Goal: Information Seeking & Learning: Compare options

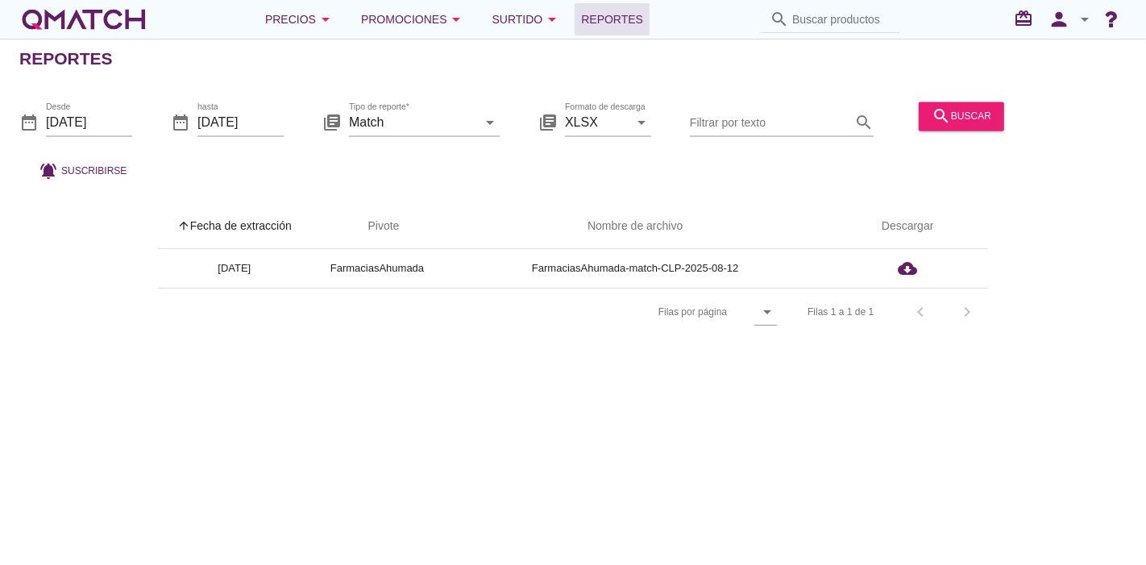
click at [100, 0] on div "Precios arrow_drop_down Promociones arrow_drop_down Surtido arrow_drop_down Rep…" at bounding box center [573, 19] width 1146 height 39
click at [100, 7] on div "white-qmatch-logo" at bounding box center [83, 19] width 129 height 32
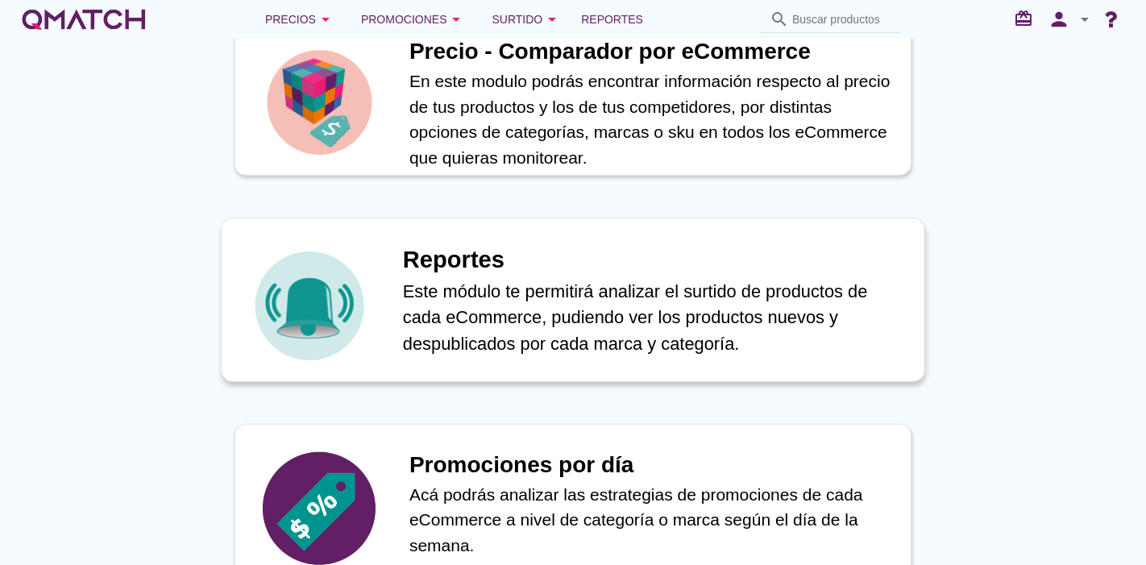
scroll to position [760, 0]
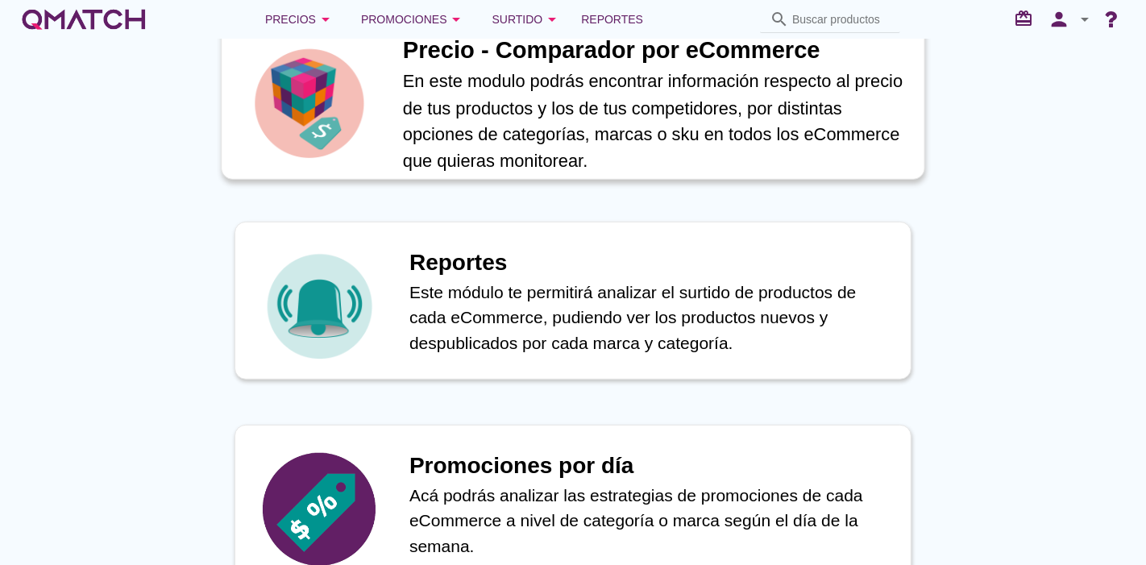
click at [380, 148] on div "Precio - Comparador por eCommerce En este modulo podrás encontrar información r…" at bounding box center [573, 97] width 704 height 164
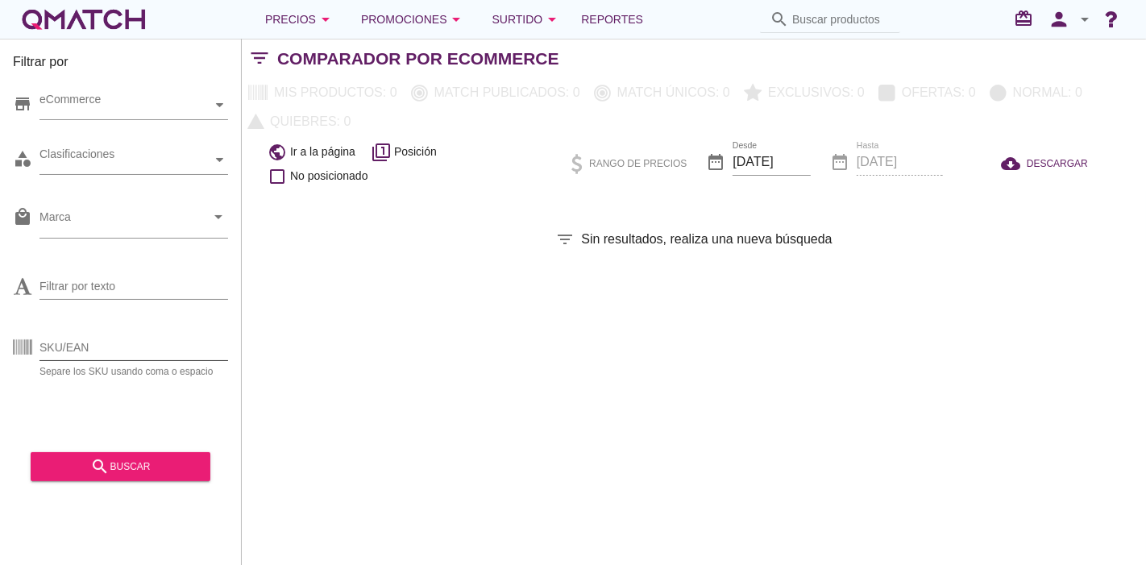
click at [108, 351] on input "SKU/EAN" at bounding box center [133, 348] width 189 height 26
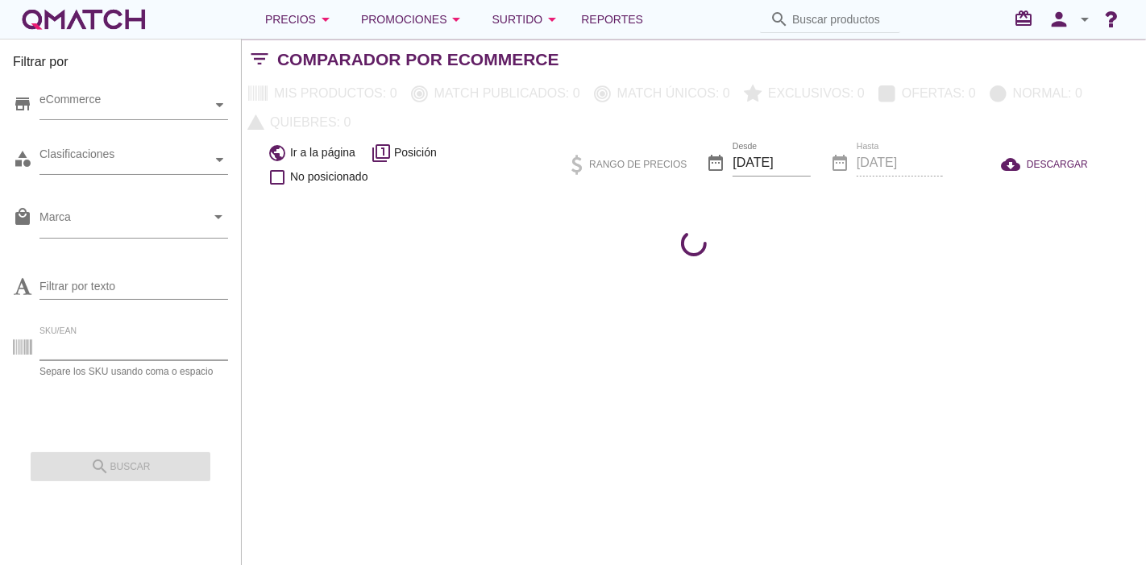
paste input "84774"
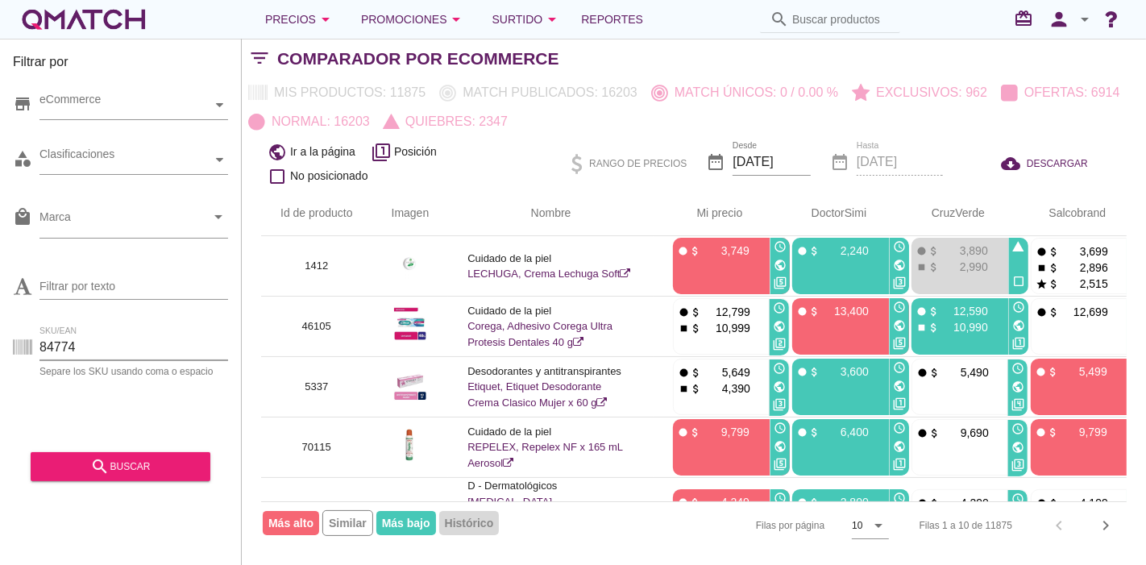
click at [109, 490] on div "Filtrar por store eCommerce category Clasificaciones local_mall Marca arrow_dro…" at bounding box center [121, 302] width 242 height 526
click at [77, 448] on div "search buscar" at bounding box center [121, 461] width 180 height 40
click at [81, 452] on button "search buscar" at bounding box center [121, 466] width 180 height 29
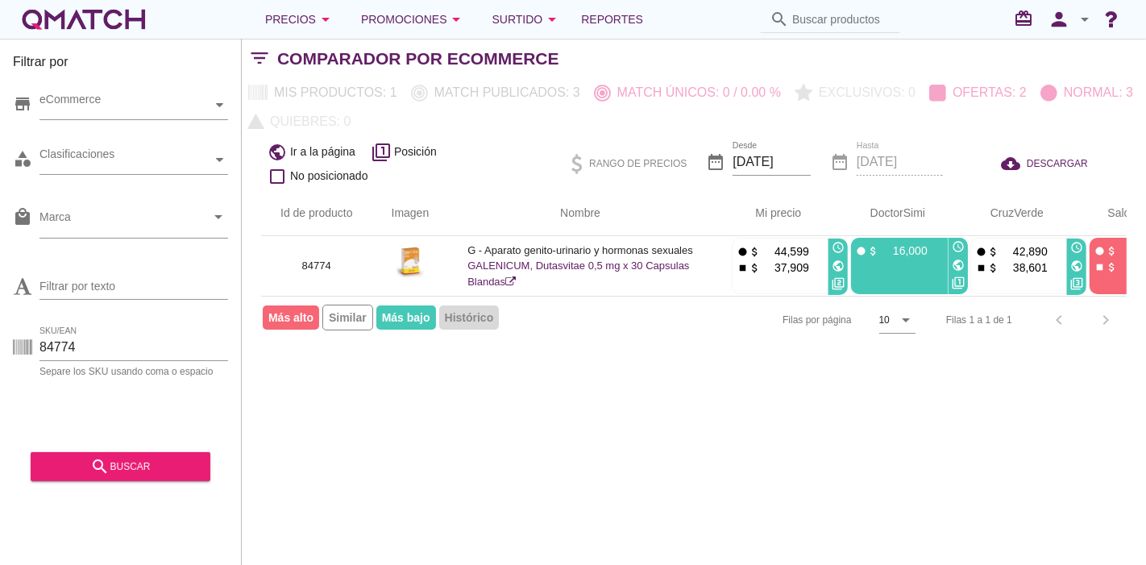
scroll to position [0, 79]
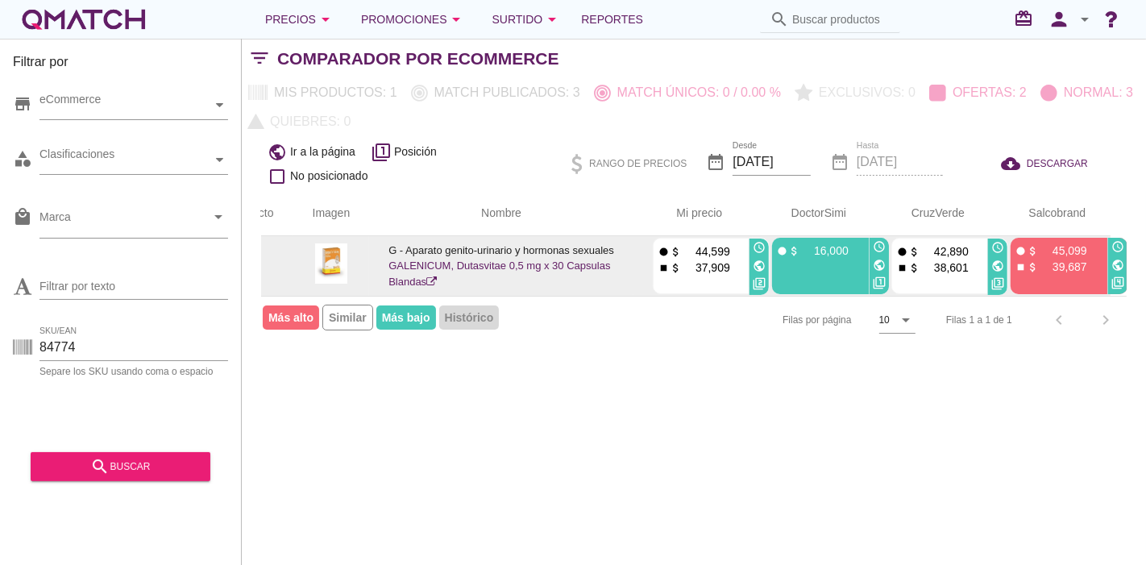
click at [754, 260] on icon "public" at bounding box center [759, 266] width 13 height 13
click at [996, 262] on icon "public" at bounding box center [997, 266] width 13 height 13
click at [1119, 266] on icon "public" at bounding box center [1118, 265] width 13 height 13
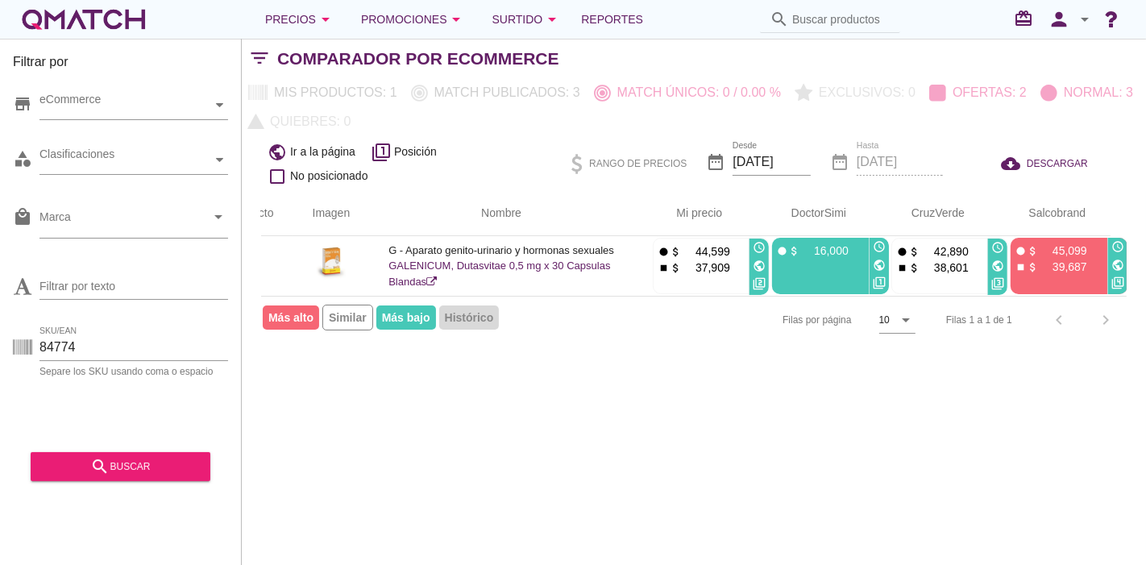
click at [156, 325] on div "SKU/EAN 84774 Separe los SKU usando coma o espacio" at bounding box center [120, 351] width 215 height 52
drag, startPoint x: 119, startPoint y: 350, endPoint x: 19, endPoint y: 341, distance: 100.3
click at [19, 341] on div "SKU/EAN 84774 Separe los SKU usando coma o espacio" at bounding box center [120, 351] width 215 height 52
click at [85, 453] on button "search buscar" at bounding box center [121, 466] width 180 height 29
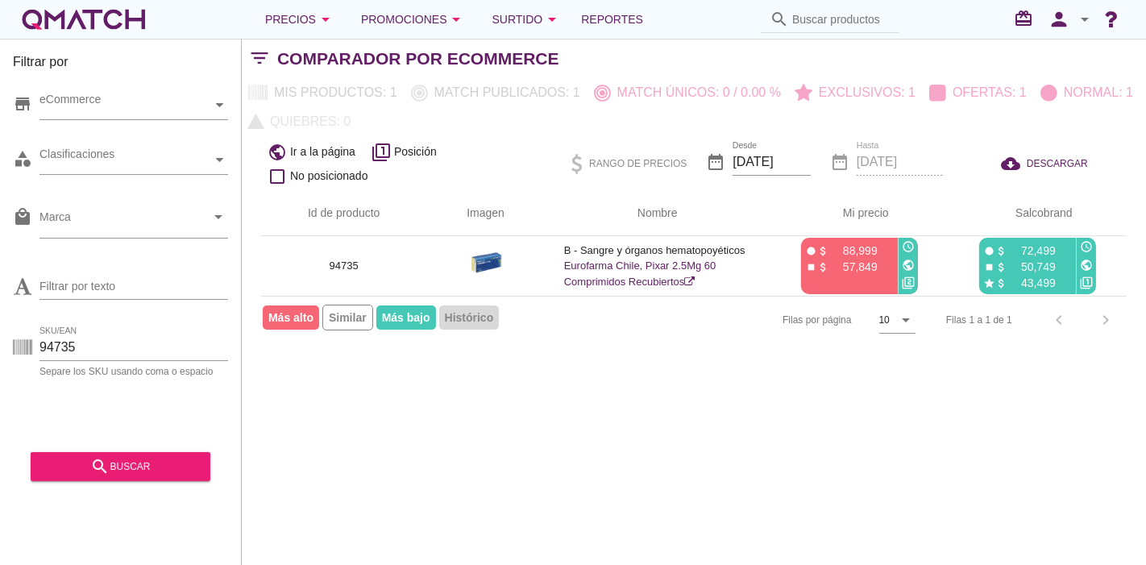
scroll to position [0, 0]
click at [682, 401] on div "Filtrar por store eCommerce category Clasificaciones local_mall Marca arrow_dro…" at bounding box center [694, 302] width 904 height 526
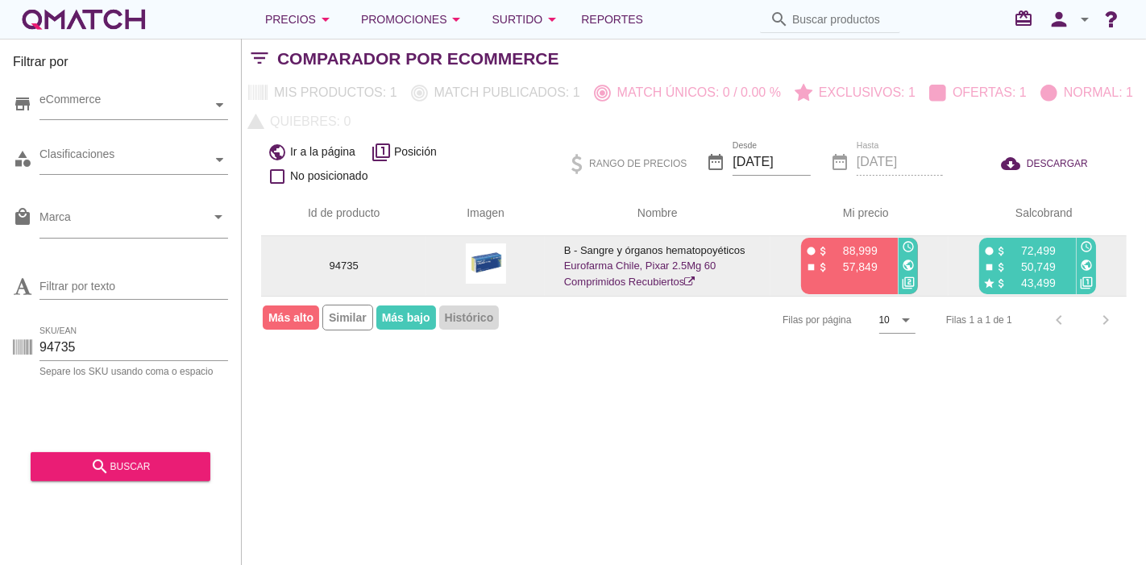
click at [903, 260] on icon "public" at bounding box center [908, 265] width 13 height 13
click at [1085, 266] on icon "public" at bounding box center [1086, 265] width 13 height 13
click at [596, 274] on td "B - Sangre y órganos hematopoyéticos Eurofarma Chile, Pixar 2.5Mg 60 Comprimido…" at bounding box center [658, 266] width 226 height 60
click at [590, 264] on link "Eurofarma Chile, Pixar 2.5Mg 60 Comprimidos Recubiertos" at bounding box center [640, 274] width 152 height 28
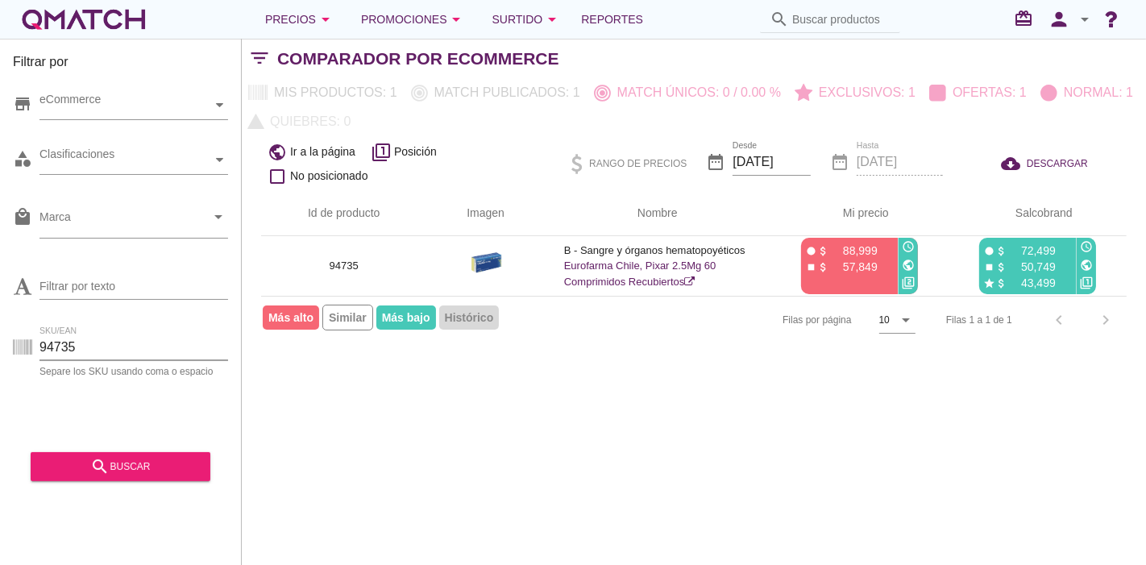
drag, startPoint x: 101, startPoint y: 338, endPoint x: 0, endPoint y: 347, distance: 101.1
click at [0, 347] on div "Filtrar por store eCommerce category Clasificaciones local_mall Marca arrow_dro…" at bounding box center [121, 302] width 242 height 526
paste input "27520"
click at [117, 477] on button "search buscar" at bounding box center [121, 466] width 180 height 29
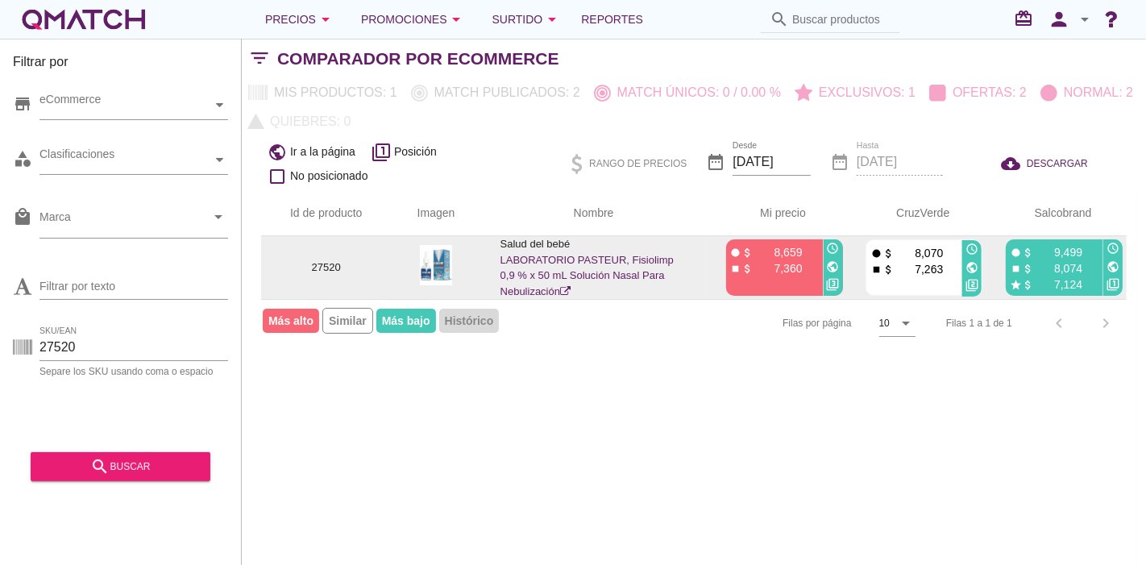
click at [842, 269] on td "fiber_manual_record attach_money 8,659 stop attach_money 7,360 access_time publ…" at bounding box center [777, 267] width 140 height 63
click at [836, 267] on icon "public" at bounding box center [833, 266] width 13 height 13
click at [972, 267] on icon "public" at bounding box center [972, 267] width 13 height 13
click at [1110, 263] on icon "public" at bounding box center [1113, 266] width 13 height 13
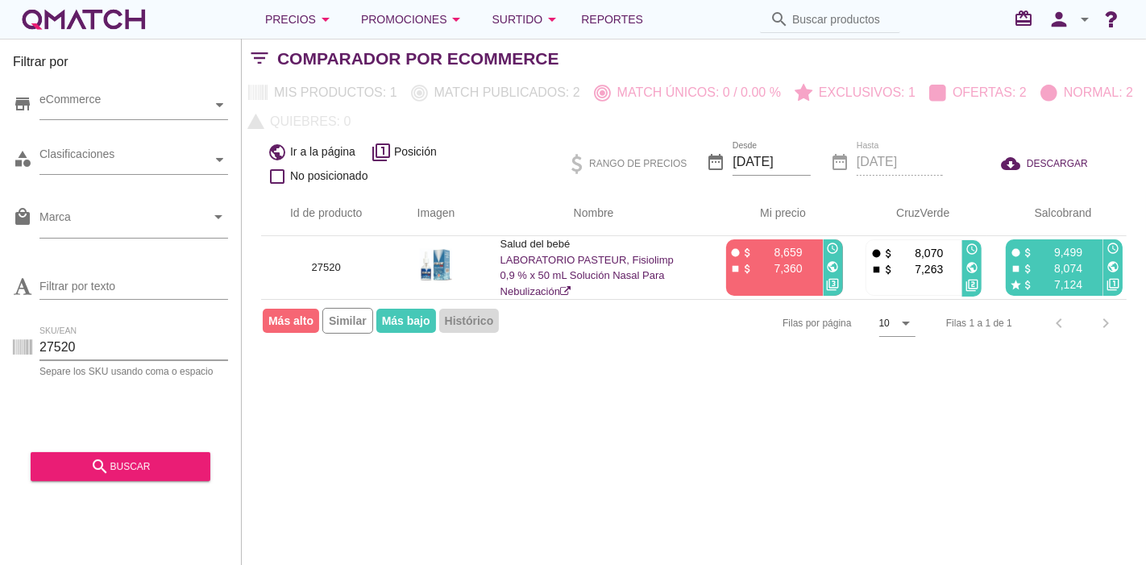
drag, startPoint x: 92, startPoint y: 339, endPoint x: 0, endPoint y: 348, distance: 92.3
click at [0, 348] on div "Filtrar por store eCommerce category Clasificaciones local_mall Marca arrow_dro…" at bounding box center [121, 302] width 242 height 526
paste input "41263"
click at [75, 484] on div "Filtrar por store eCommerce category Clasificaciones local_mall Marca arrow_dro…" at bounding box center [121, 302] width 242 height 526
click at [74, 480] on button "search buscar" at bounding box center [121, 466] width 180 height 29
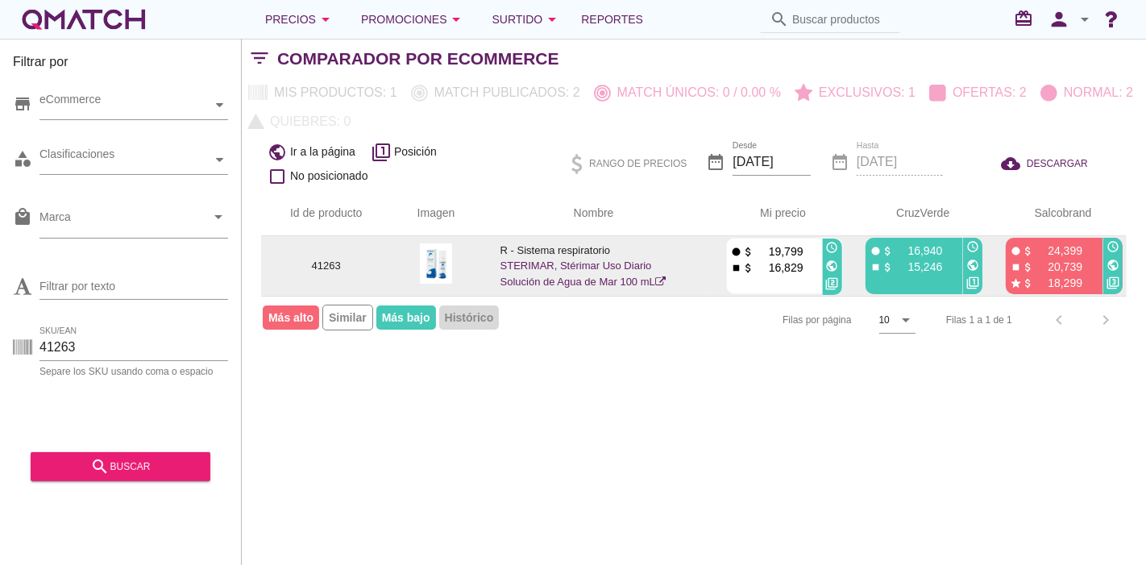
click at [831, 264] on icon "public" at bounding box center [832, 266] width 13 height 13
click at [963, 264] on div "public" at bounding box center [972, 265] width 19 height 19
click at [964, 264] on div "public" at bounding box center [972, 265] width 19 height 19
click at [991, 265] on td "fiber_manual_record attach_money 24,399 stop attach_money 20,739 star attach_mo…" at bounding box center [1057, 266] width 140 height 60
click at [974, 261] on icon "public" at bounding box center [972, 265] width 13 height 13
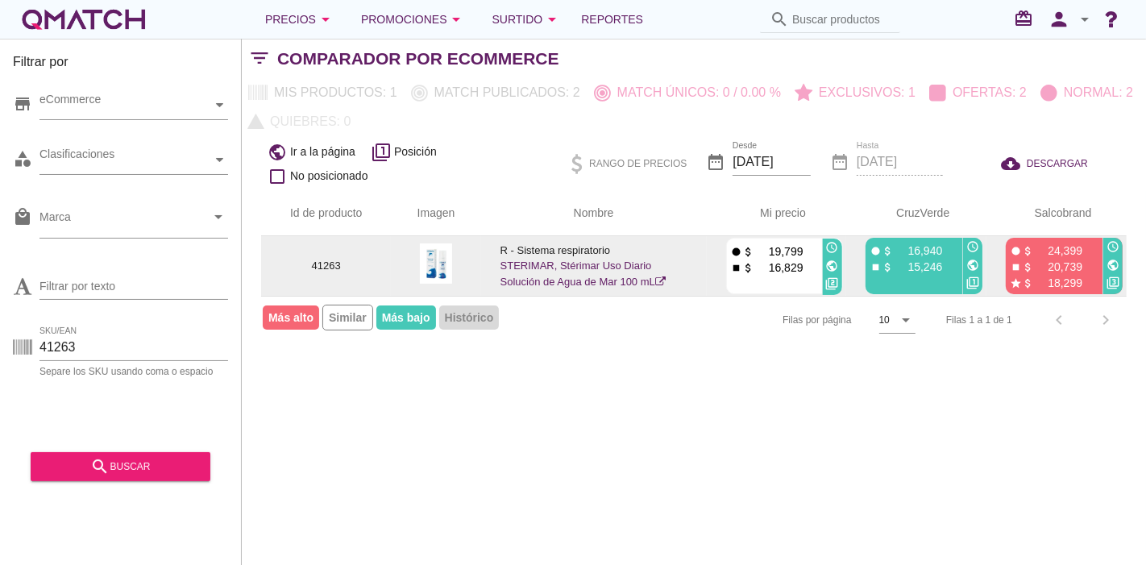
click at [1112, 261] on icon "public" at bounding box center [1113, 265] width 13 height 13
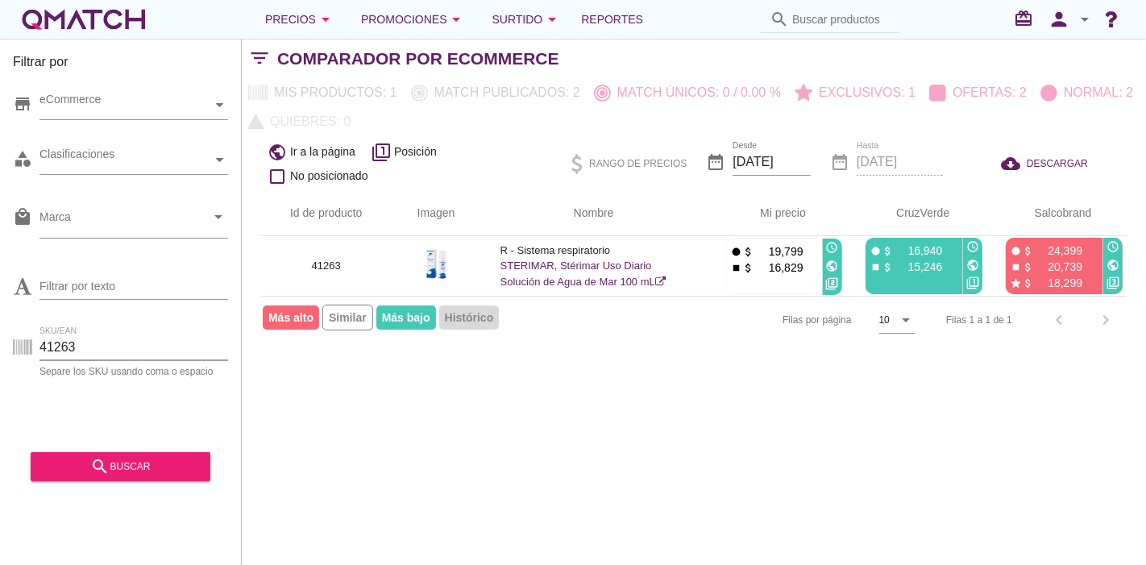
drag, startPoint x: 88, startPoint y: 355, endPoint x: 36, endPoint y: 353, distance: 51.6
click at [36, 353] on div "SKU/EAN 41263 Separe los SKU usando coma o espacio" at bounding box center [120, 351] width 215 height 52
paste input "89070"
click at [143, 450] on div "search buscar" at bounding box center [121, 461] width 180 height 40
click at [143, 455] on button "search buscar" at bounding box center [121, 466] width 180 height 29
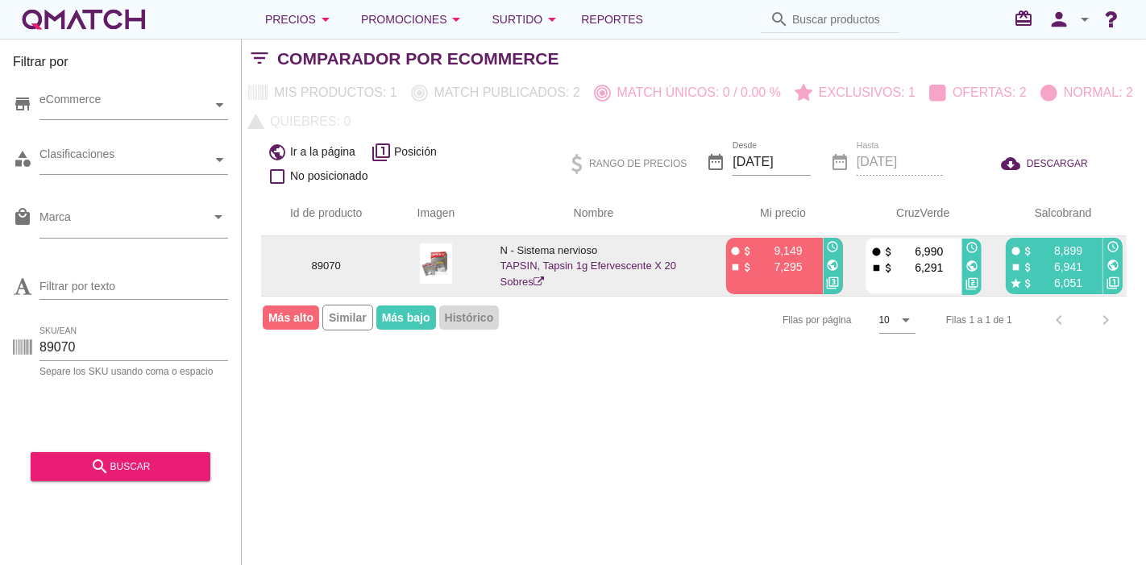
click at [828, 266] on icon "public" at bounding box center [833, 265] width 13 height 13
click at [970, 268] on icon "public" at bounding box center [972, 266] width 13 height 13
click at [1116, 259] on icon "public" at bounding box center [1113, 265] width 13 height 13
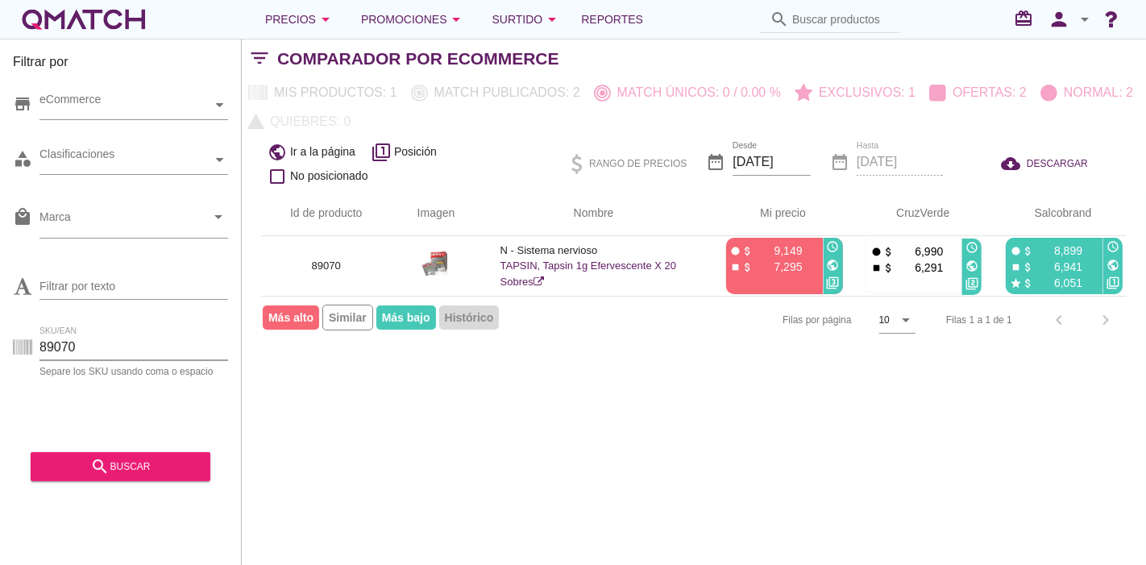
drag, startPoint x: 92, startPoint y: 341, endPoint x: 0, endPoint y: 339, distance: 91.9
click at [0, 339] on div "Filtrar por store eCommerce category Clasificaciones local_mall Marca arrow_dro…" at bounding box center [121, 302] width 242 height 526
paste input "90991"
click at [133, 463] on div "search buscar" at bounding box center [121, 466] width 154 height 19
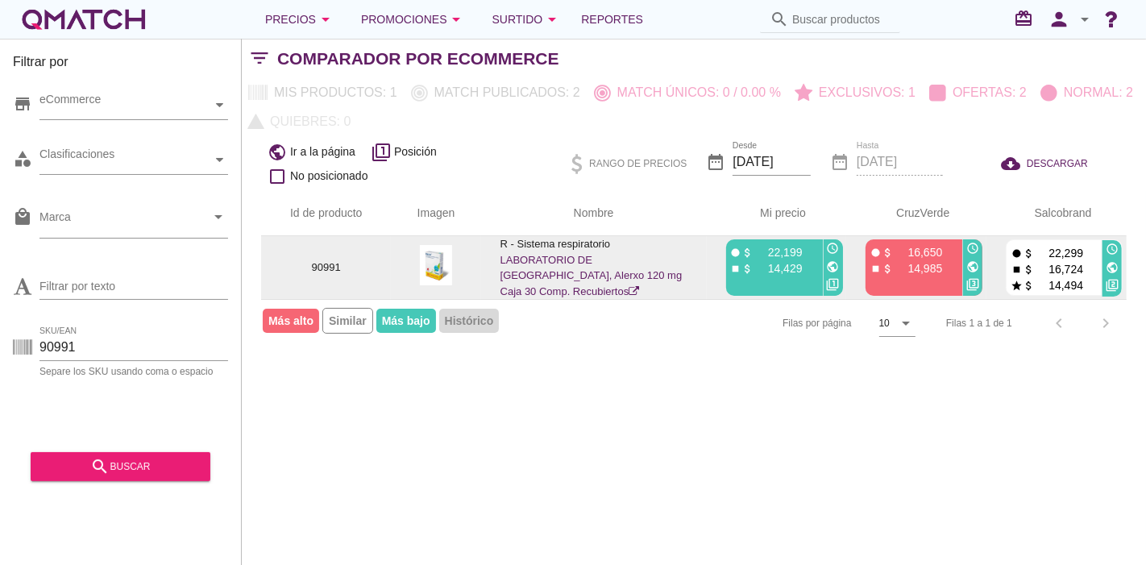
click at [979, 268] on icon "public" at bounding box center [972, 266] width 13 height 13
click at [840, 264] on div "public" at bounding box center [833, 267] width 19 height 19
click at [827, 260] on icon "public" at bounding box center [833, 266] width 13 height 13
click at [1110, 261] on icon "public" at bounding box center [1112, 267] width 13 height 13
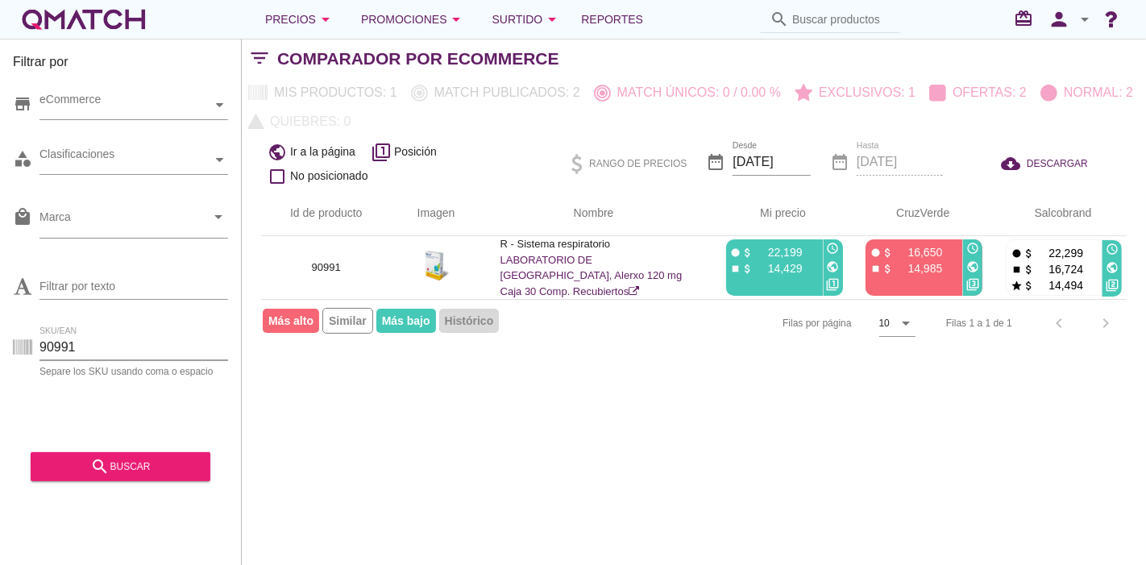
drag, startPoint x: 124, startPoint y: 336, endPoint x: 16, endPoint y: 337, distance: 108.0
click at [16, 337] on div "SKU/EAN 90991 Separe los SKU usando coma o espacio" at bounding box center [120, 351] width 215 height 52
type input "64778"
click at [69, 463] on div "search buscar" at bounding box center [121, 466] width 154 height 19
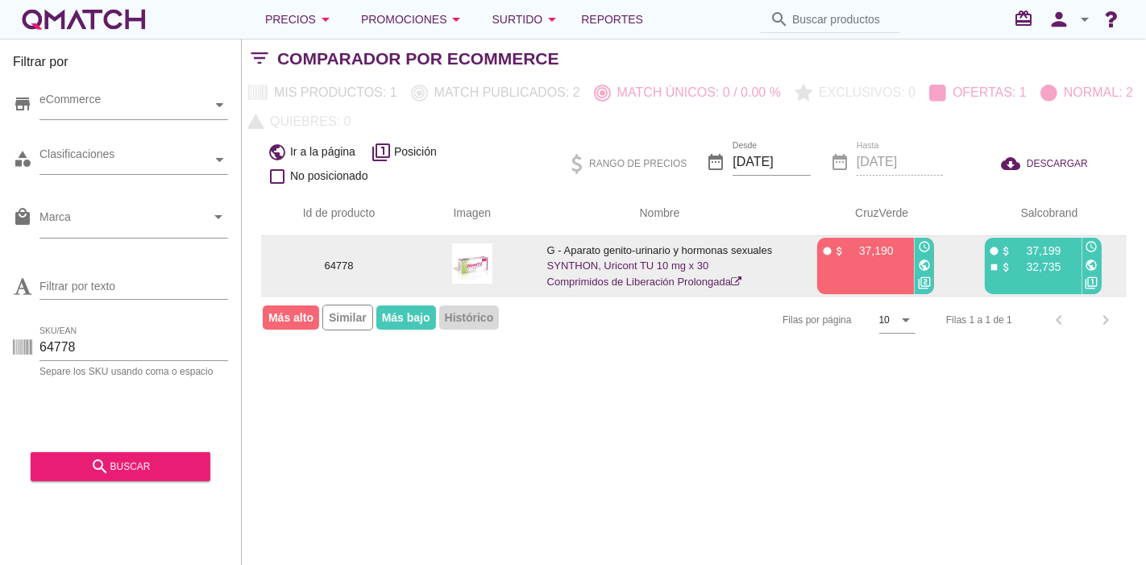
click at [452, 271] on img at bounding box center [472, 263] width 40 height 40
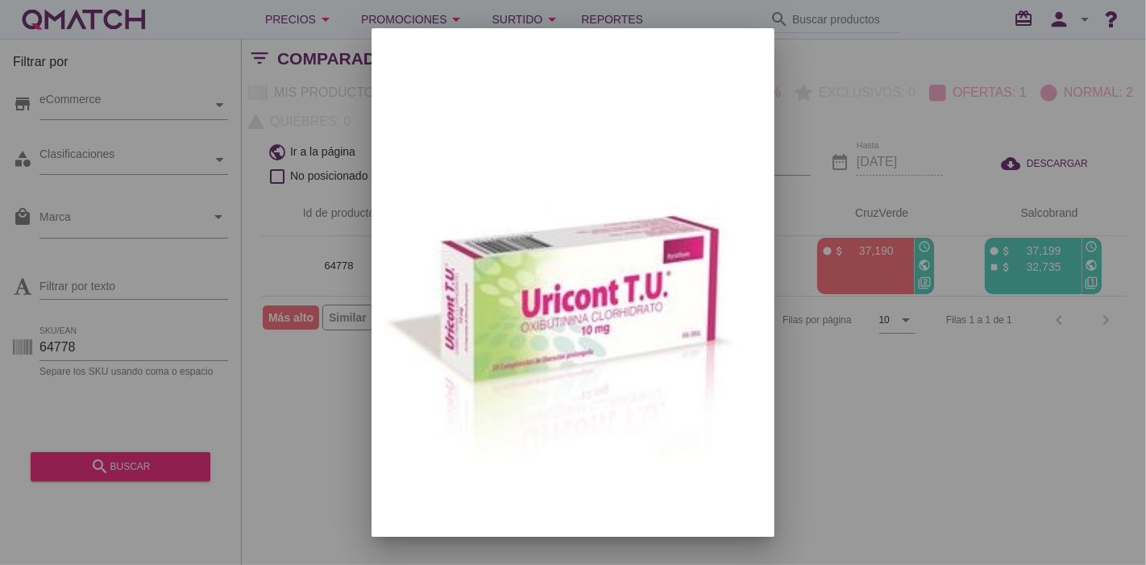
click at [990, 125] on div at bounding box center [573, 282] width 1146 height 565
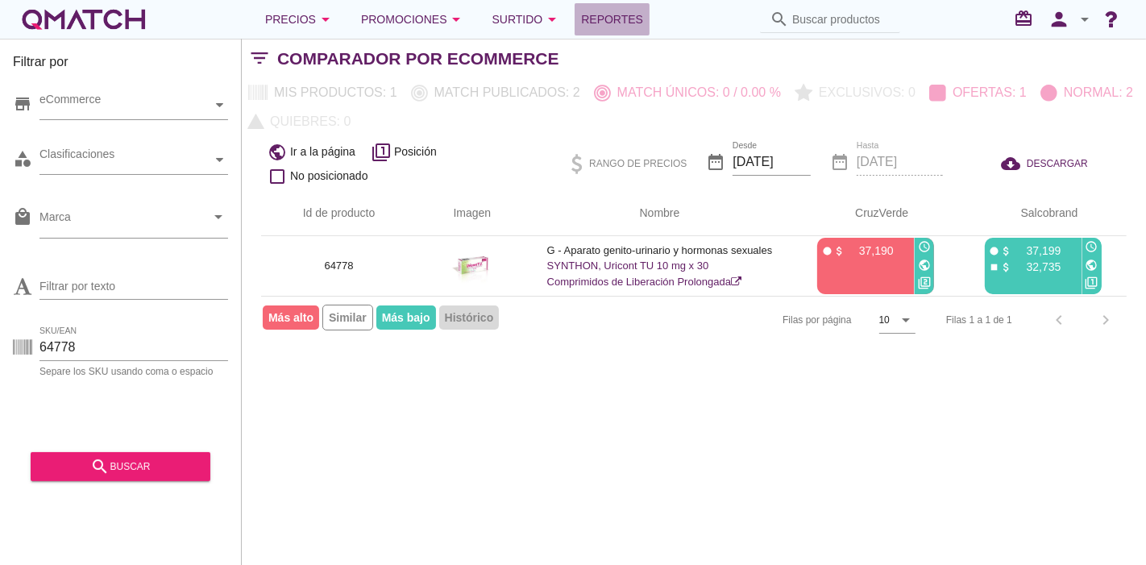
click at [645, 31] on link "Reportes" at bounding box center [612, 19] width 75 height 32
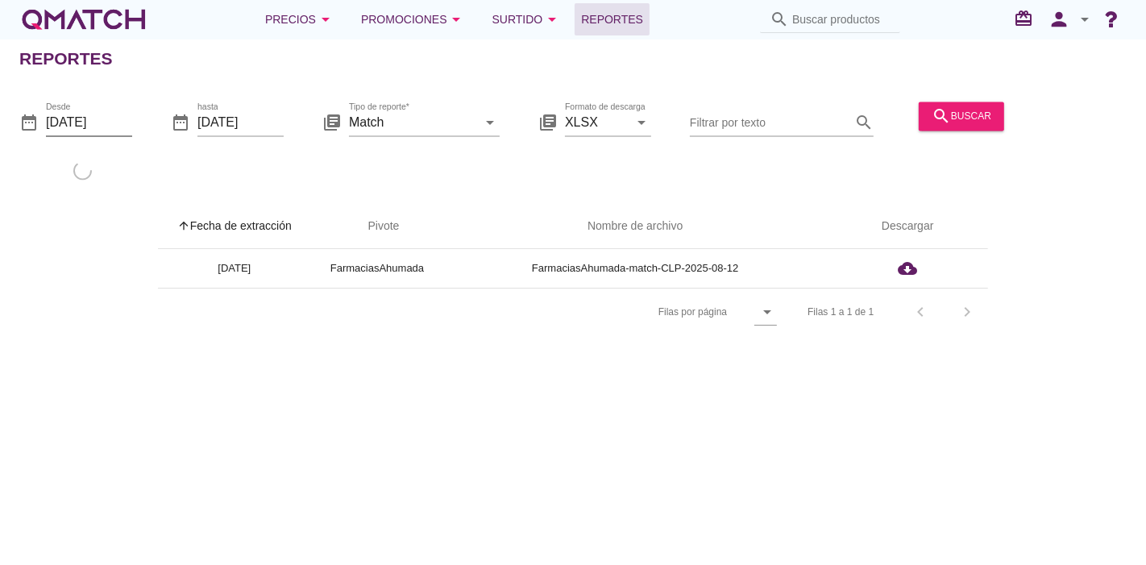
click at [108, 113] on input "2025-08-01" at bounding box center [89, 123] width 86 height 26
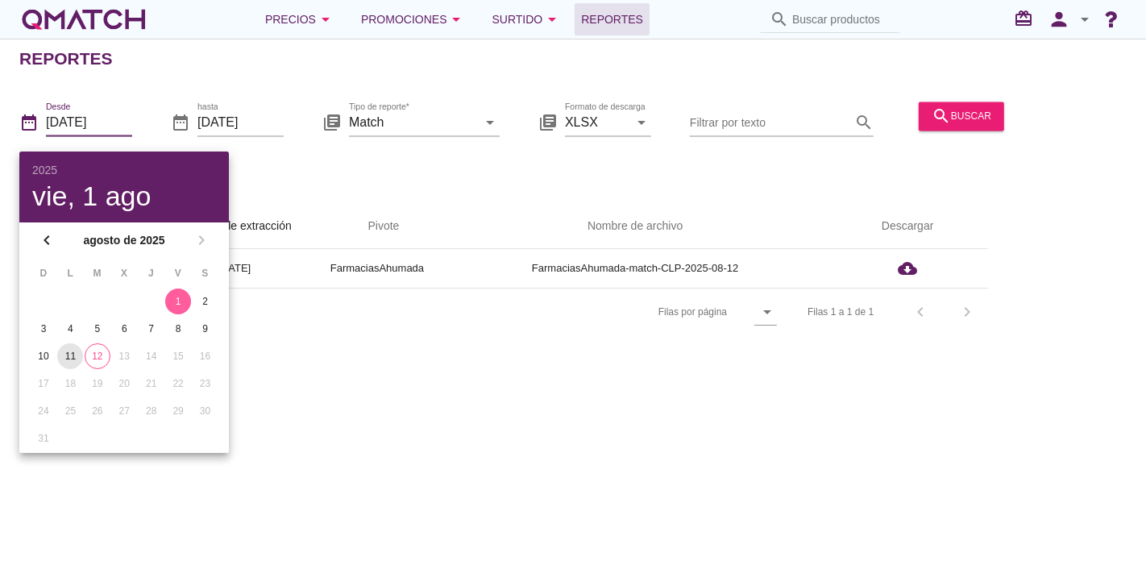
click at [61, 354] on div "11" at bounding box center [70, 356] width 26 height 15
type input "2025-08-11"
click at [500, 431] on div "Reportes date_range Desde 2025-08-11 date_range hasta 2025-08-12 library_books …" at bounding box center [573, 302] width 1146 height 526
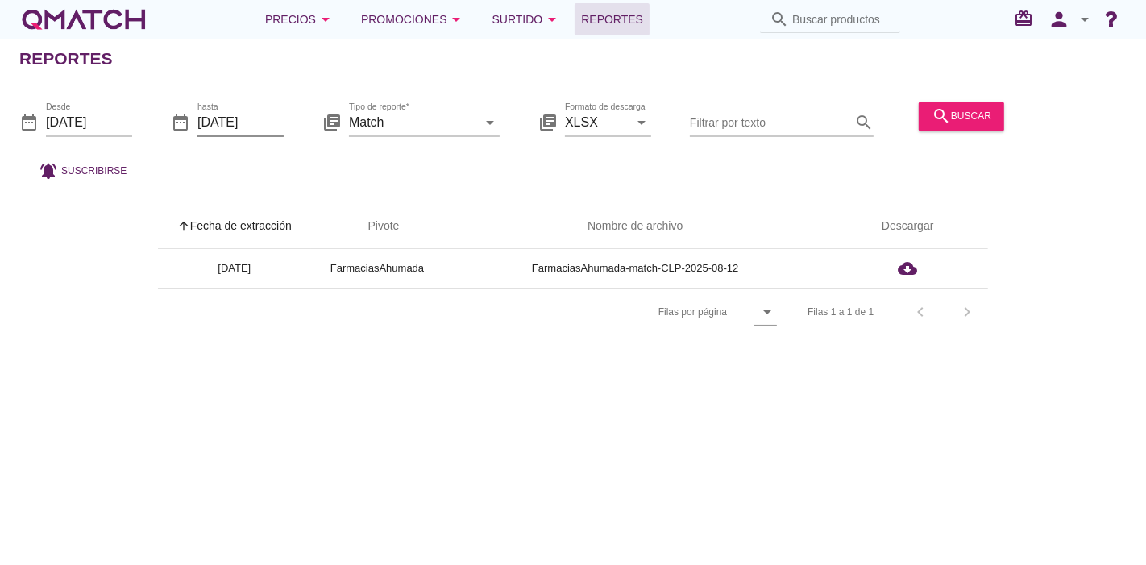
click at [243, 130] on input "[DATE]" at bounding box center [240, 123] width 86 height 26
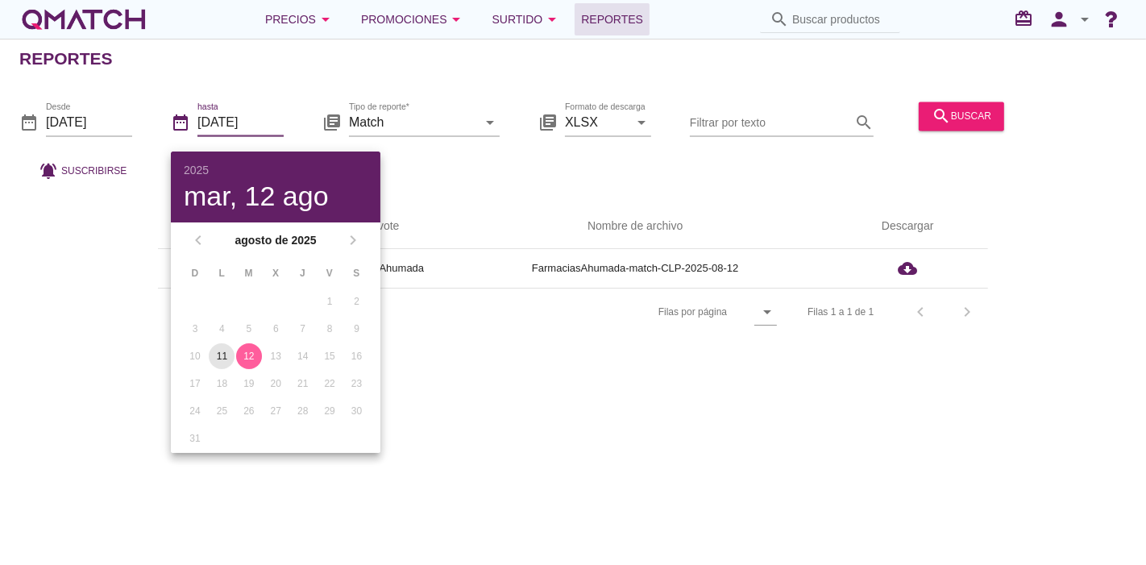
click at [219, 349] on div "11" at bounding box center [222, 356] width 26 height 15
type input "2025-08-11"
click at [804, 367] on div "Reportes date_range Desde 2025-08-11 date_range hasta 2025-08-11 library_books …" at bounding box center [573, 302] width 1146 height 526
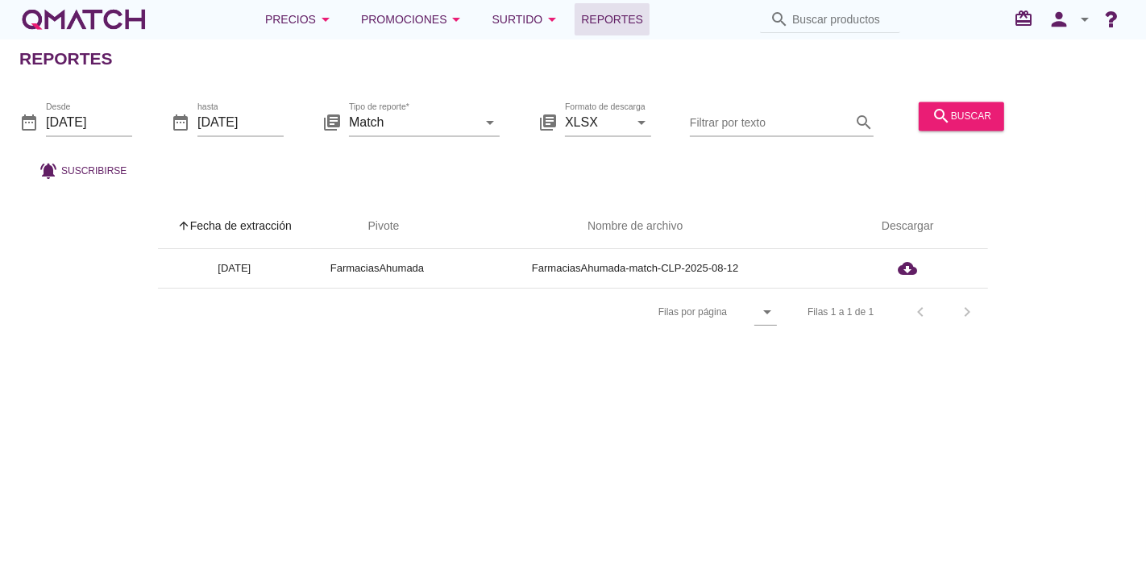
click at [929, 135] on div "search buscar" at bounding box center [961, 124] width 98 height 55
click at [945, 123] on icon "search" at bounding box center [941, 115] width 19 height 19
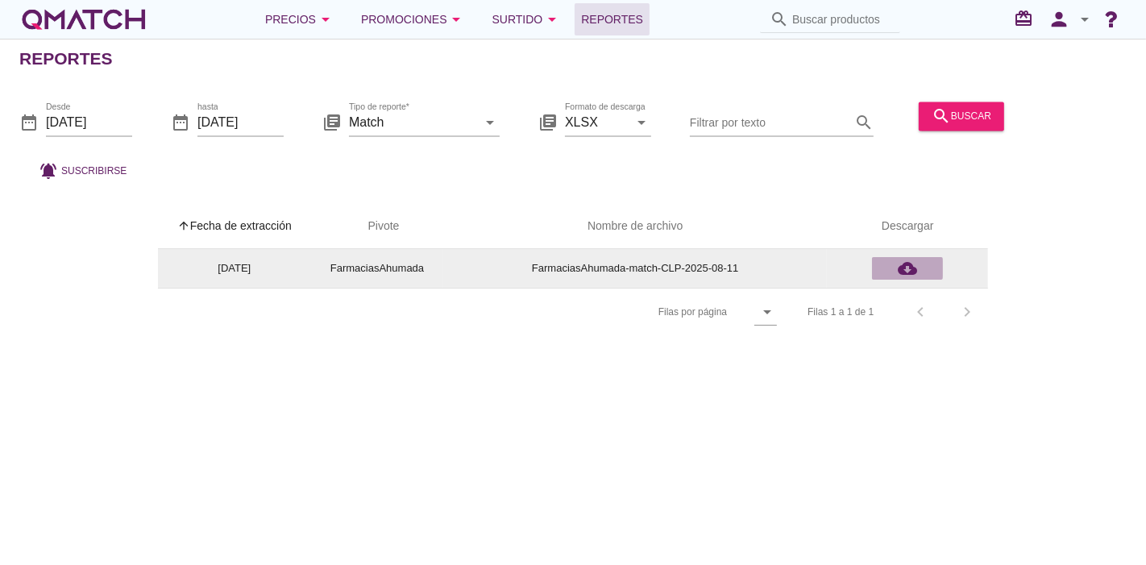
click at [916, 266] on icon "cloud_download" at bounding box center [907, 268] width 19 height 19
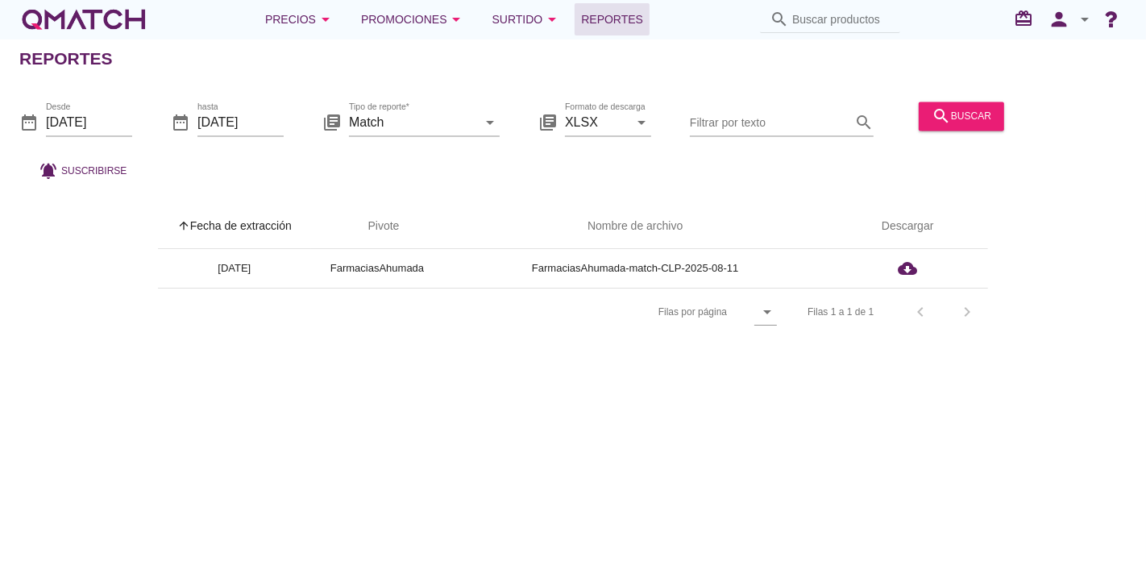
click at [664, 415] on div "Reportes date_range Desde 2025-08-11 date_range hasta 2025-08-11 library_books …" at bounding box center [573, 302] width 1146 height 526
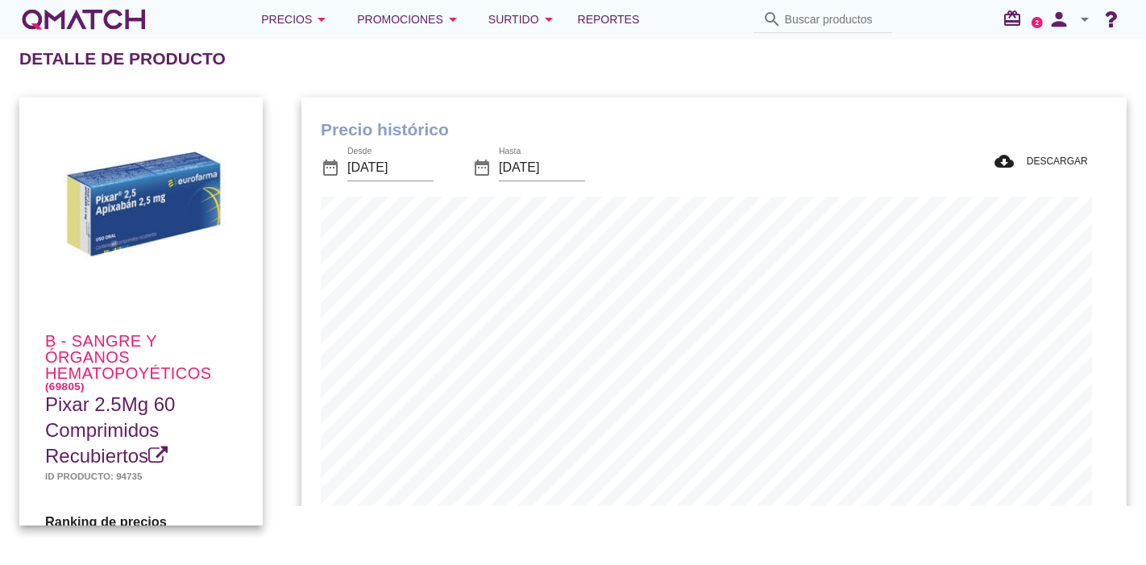
scroll to position [471, 809]
